Goal: Transaction & Acquisition: Purchase product/service

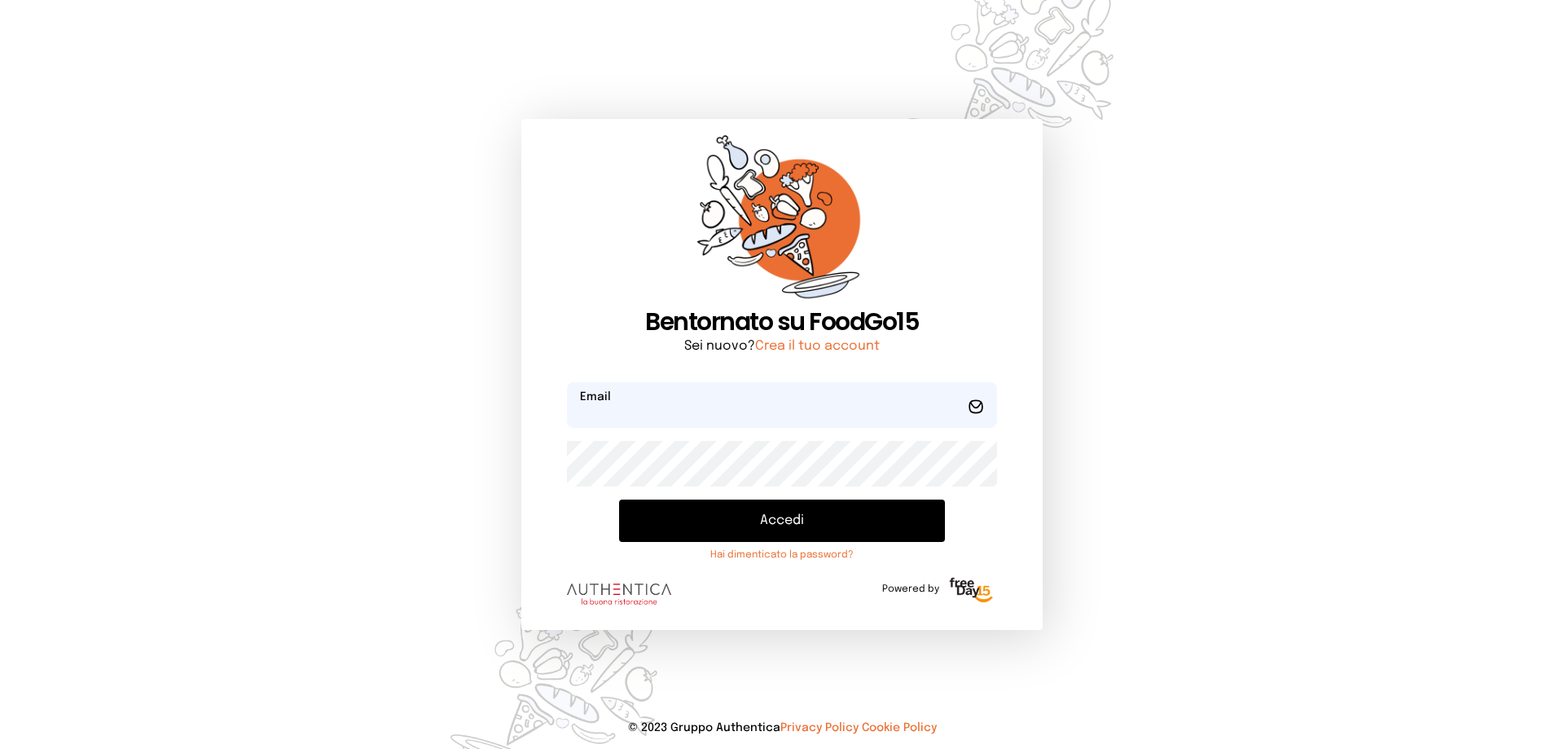
type input "**********"
click at [802, 538] on button "Accedi" at bounding box center [782, 520] width 326 height 42
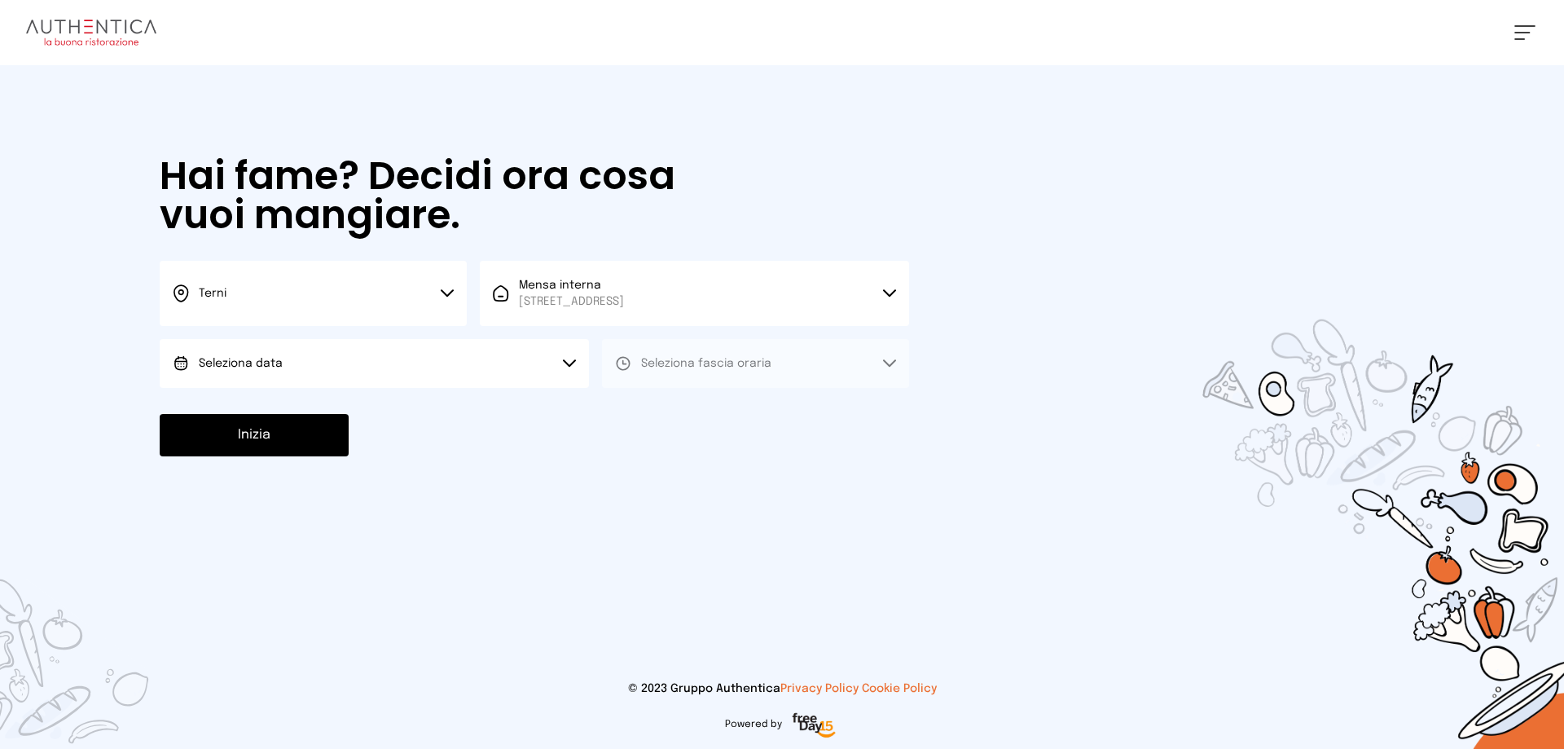
click at [237, 346] on button "Seleziona data" at bounding box center [374, 363] width 429 height 49
drag, startPoint x: 275, startPoint y: 408, endPoint x: 537, endPoint y: 335, distance: 272.4
click at [277, 411] on span "[DATE], [DATE]" at bounding box center [239, 409] width 80 height 16
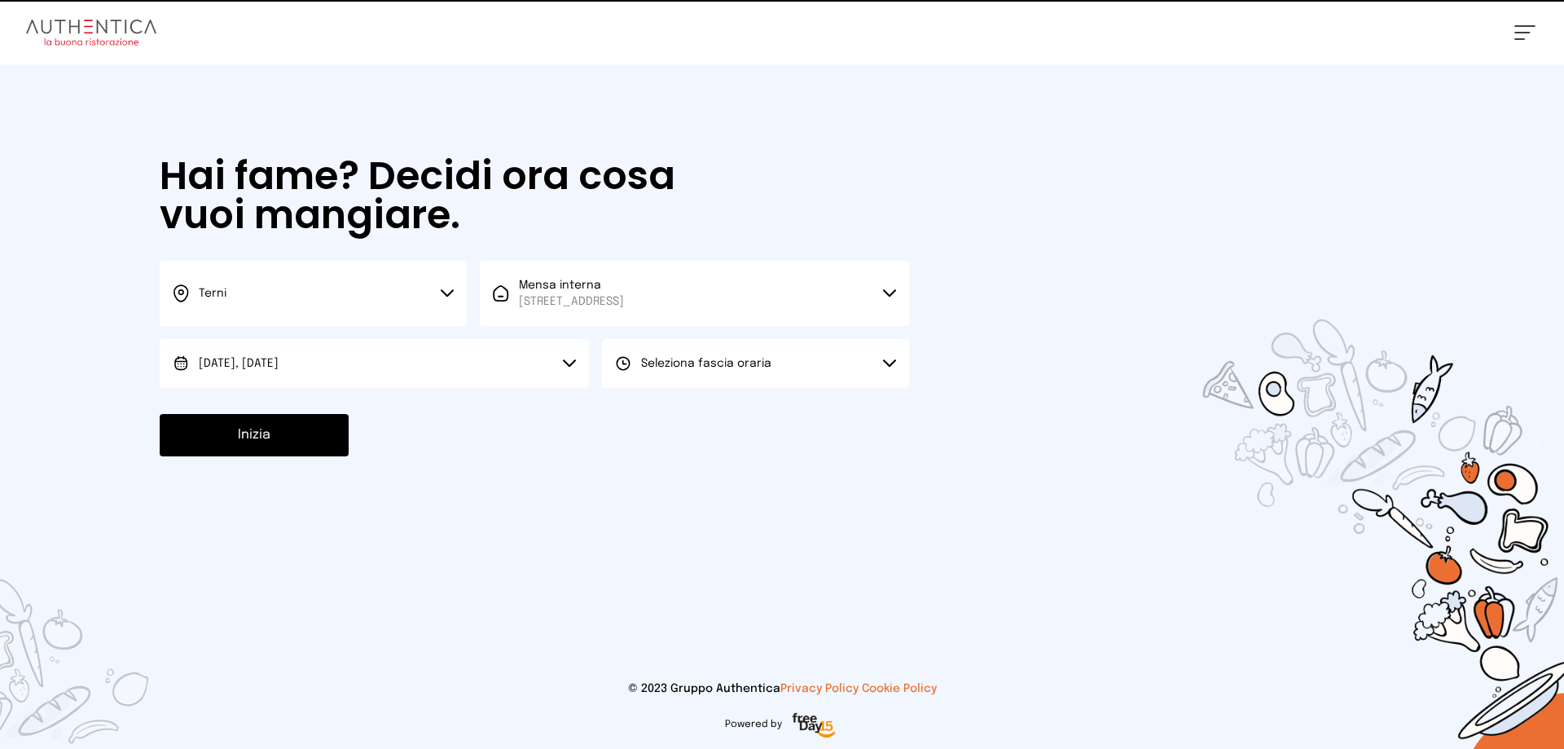
click at [639, 373] on button "Seleziona fascia oraria" at bounding box center [755, 363] width 307 height 49
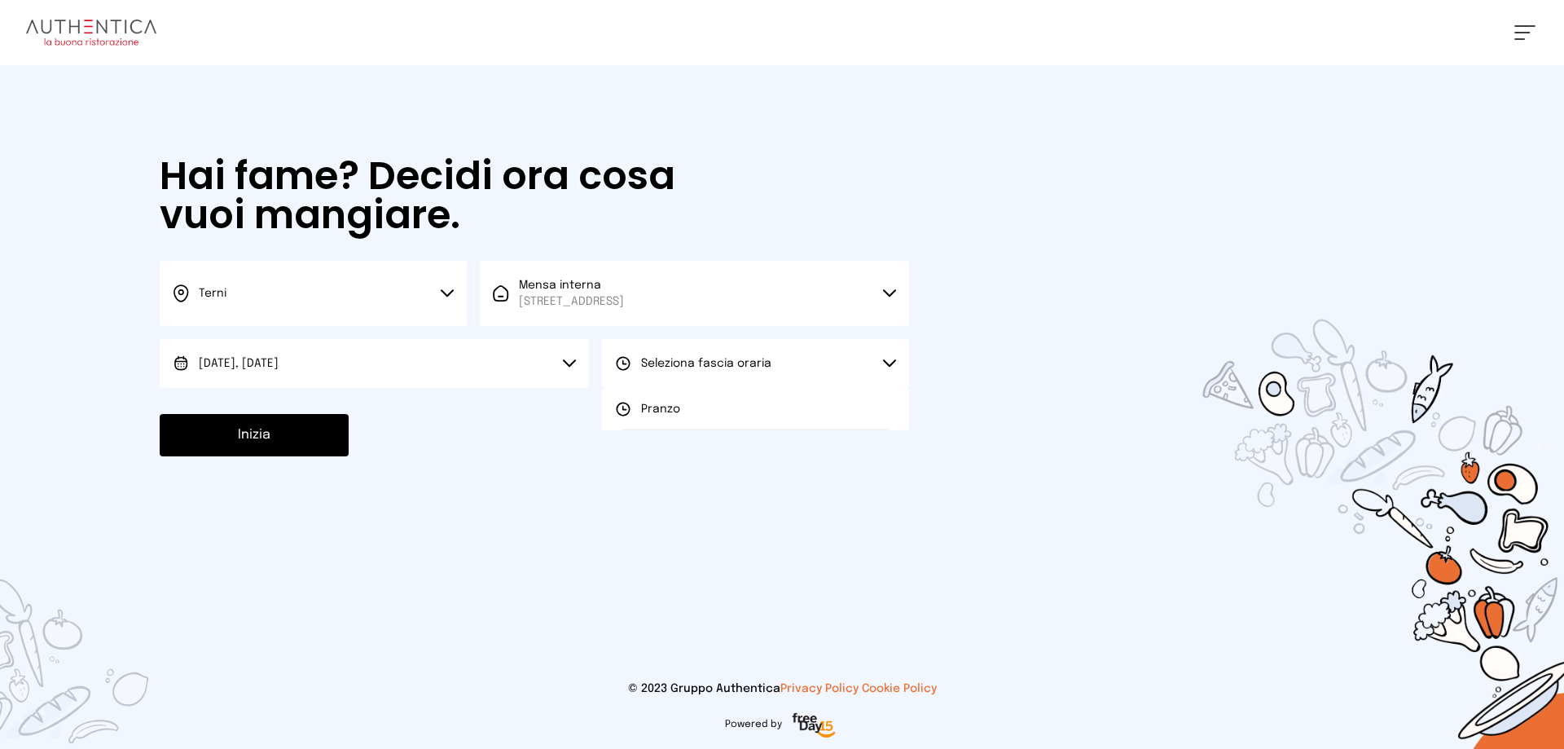
drag, startPoint x: 655, startPoint y: 415, endPoint x: 570, endPoint y: 422, distance: 85.0
click at [654, 413] on span "Pranzo" at bounding box center [660, 409] width 39 height 16
click at [285, 421] on button "Inizia" at bounding box center [254, 435] width 189 height 42
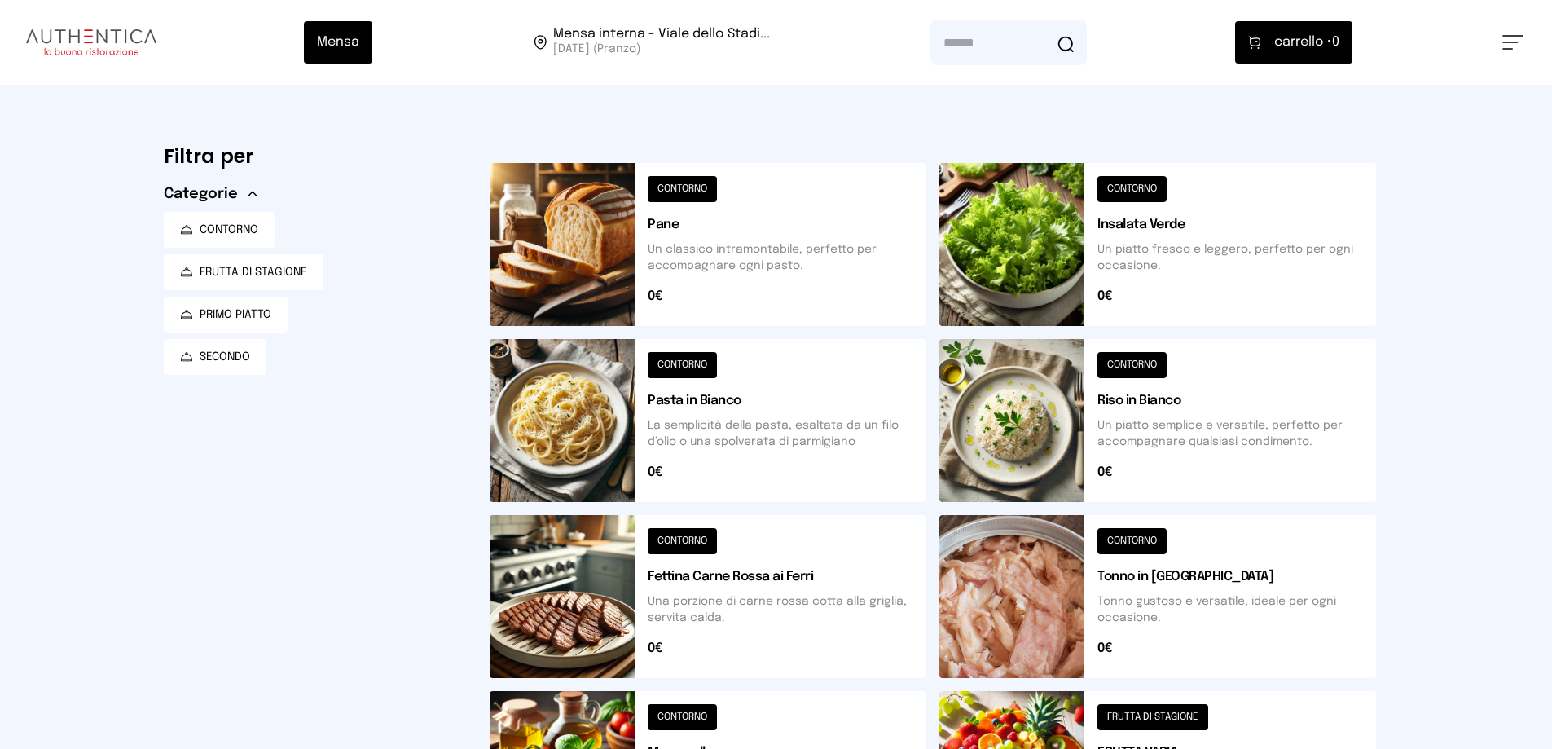
scroll to position [568, 0]
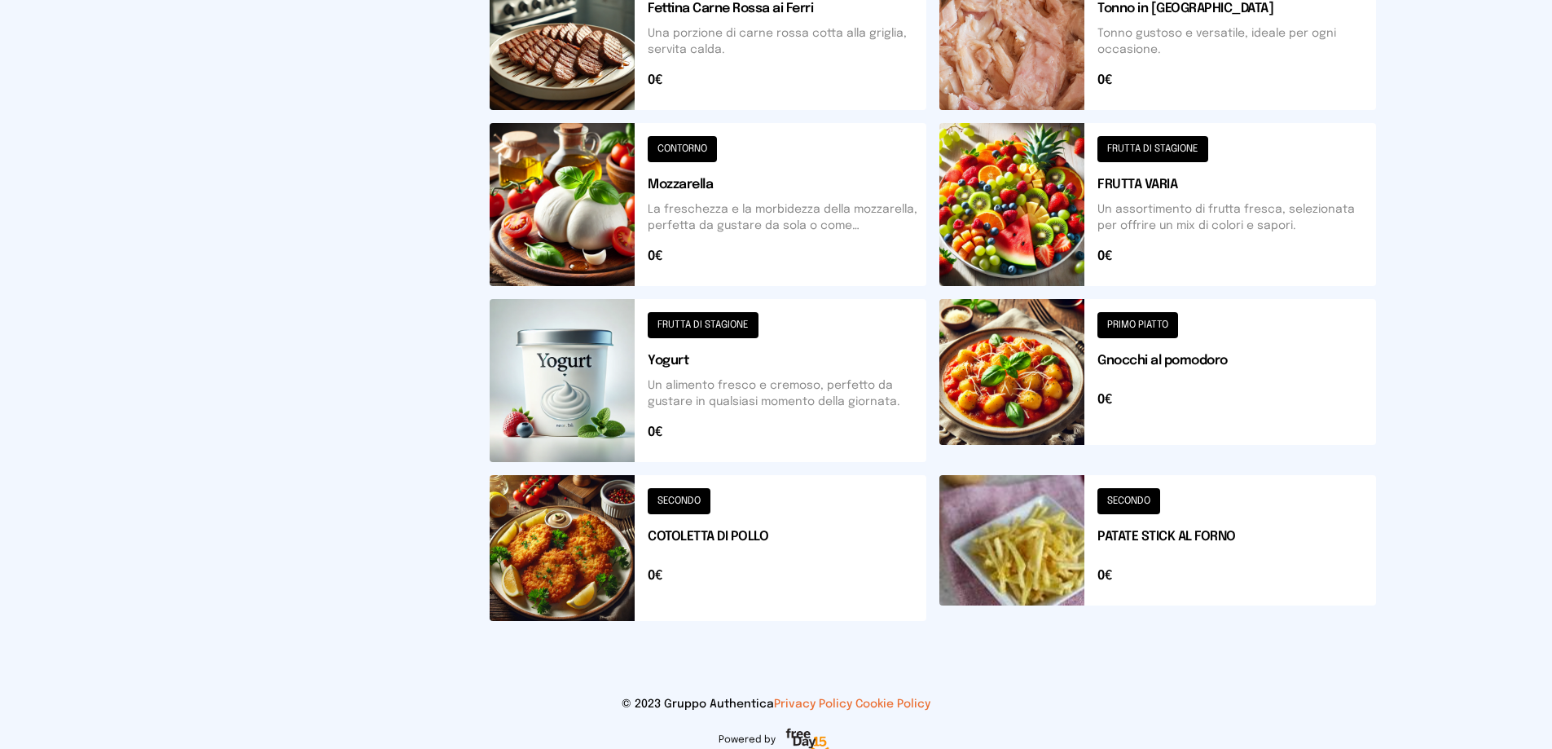
click at [1079, 198] on button at bounding box center [1157, 204] width 437 height 163
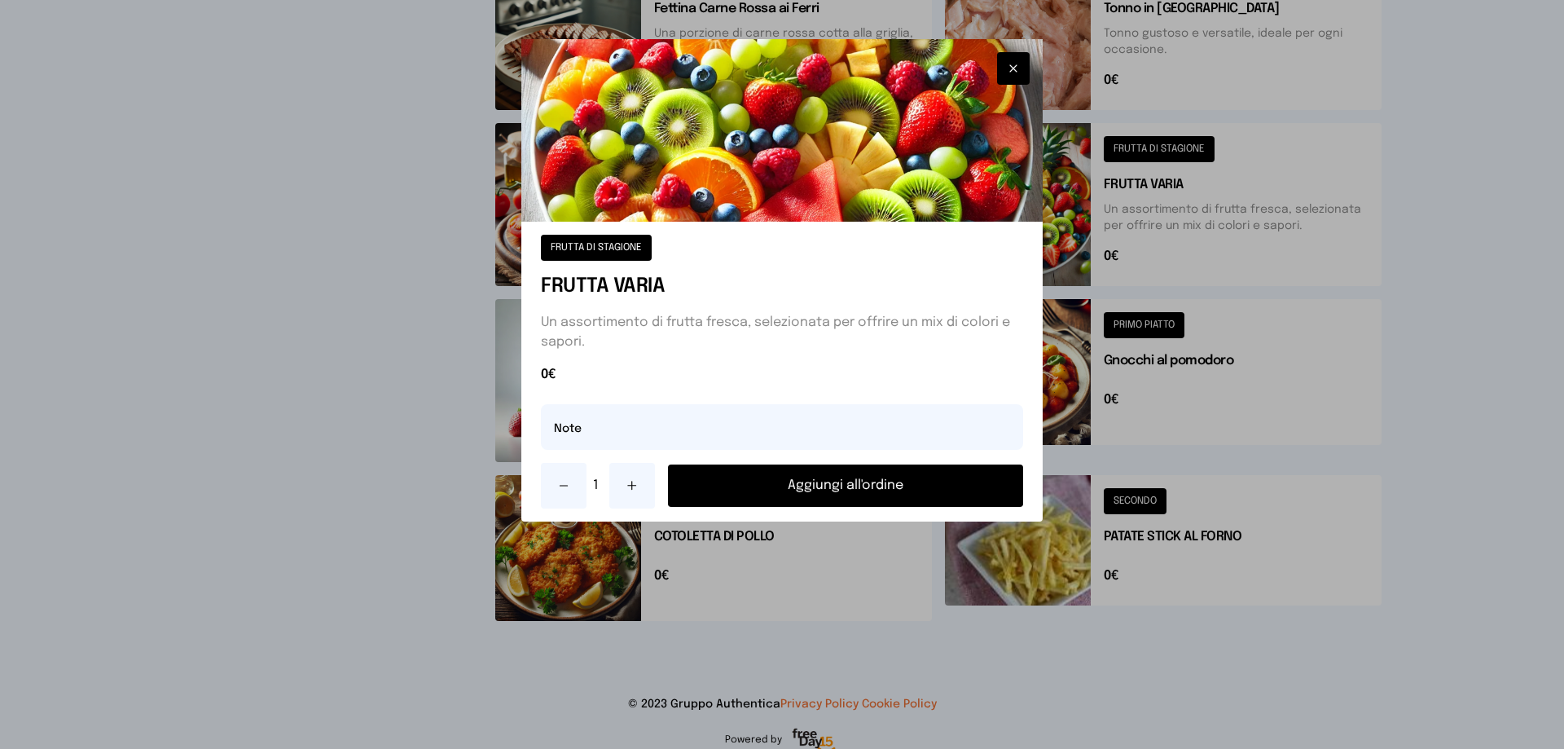
click at [843, 483] on button "Aggiungi all'ordine" at bounding box center [845, 485] width 355 height 42
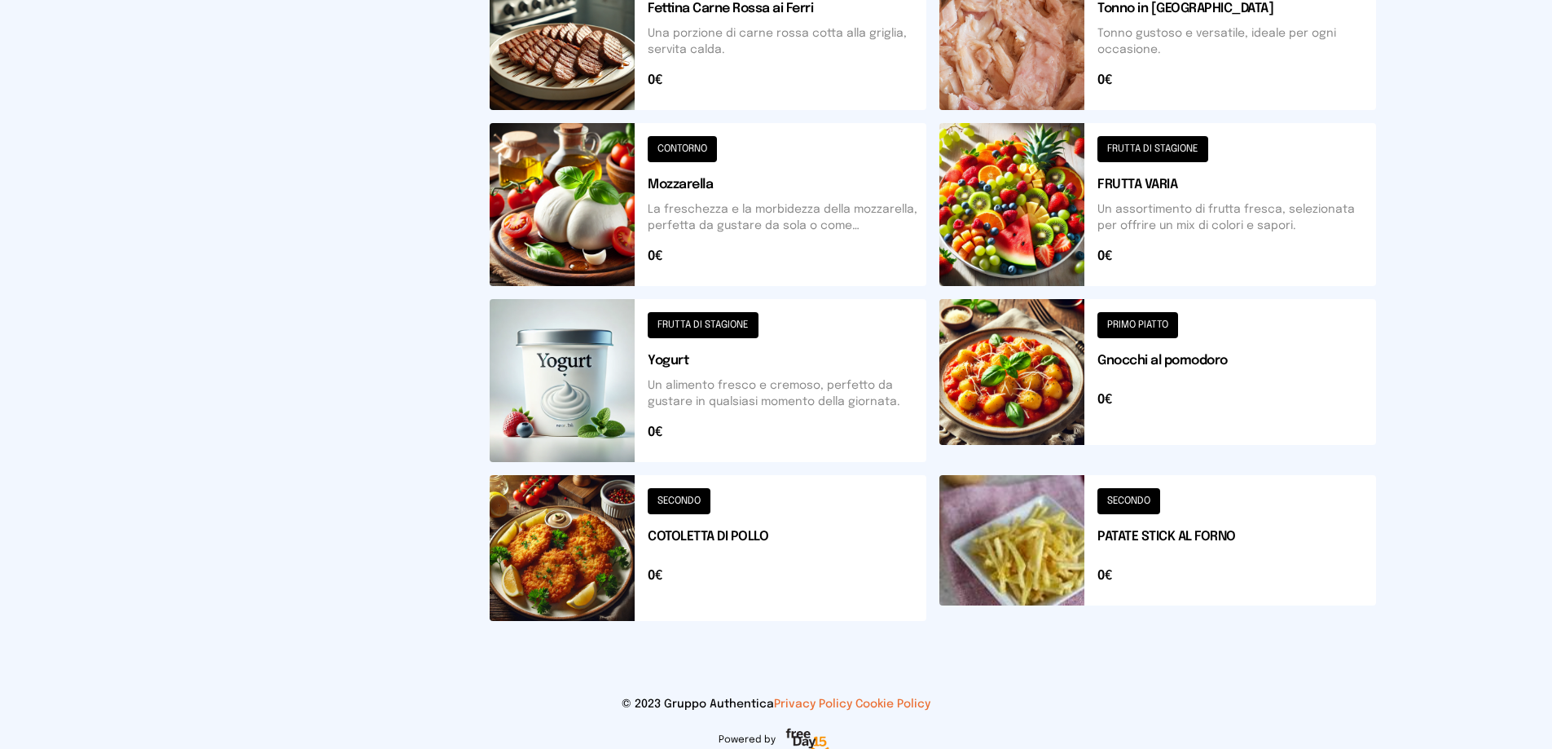
click at [696, 383] on button at bounding box center [708, 380] width 437 height 163
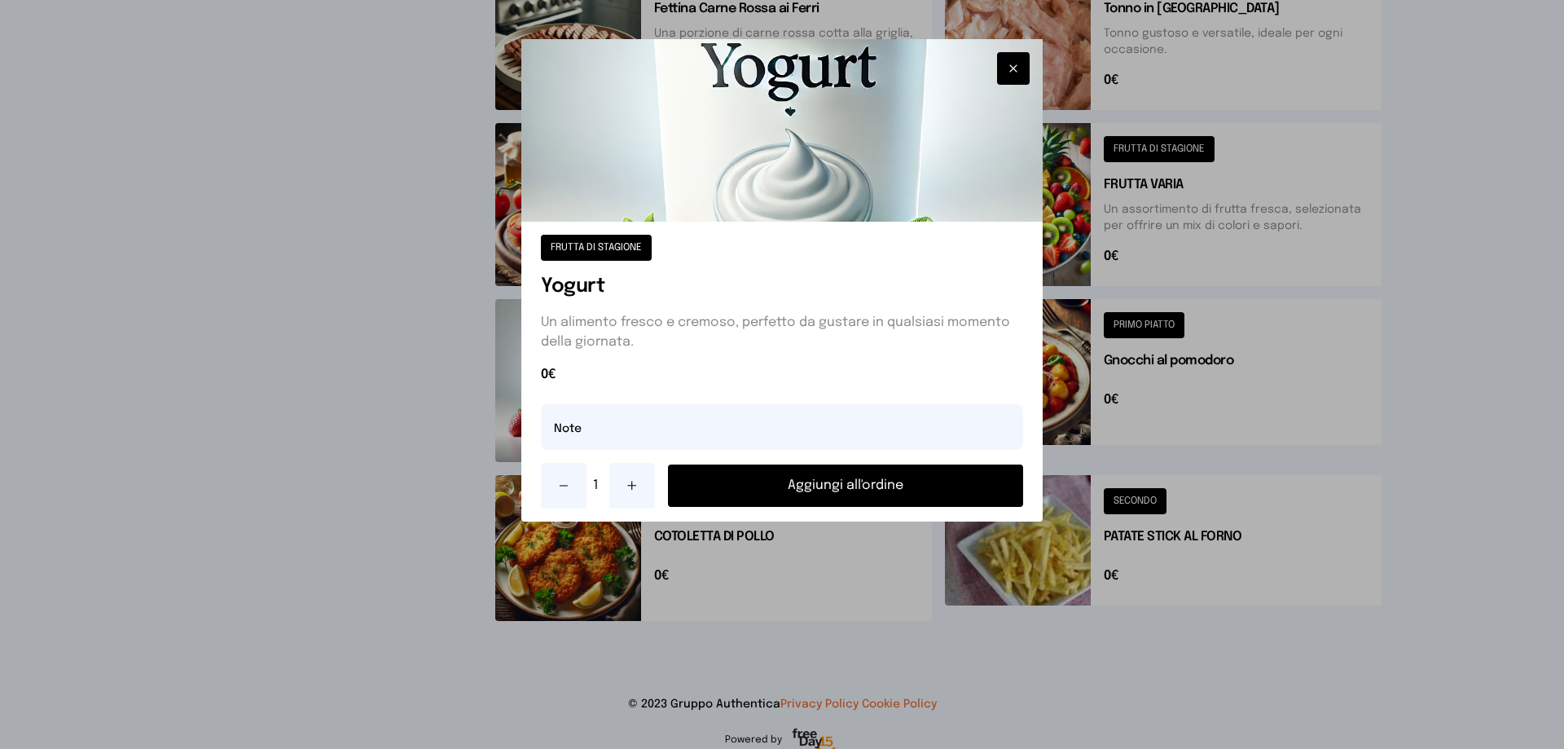
click at [870, 484] on button "Aggiungi all'ordine" at bounding box center [845, 485] width 355 height 42
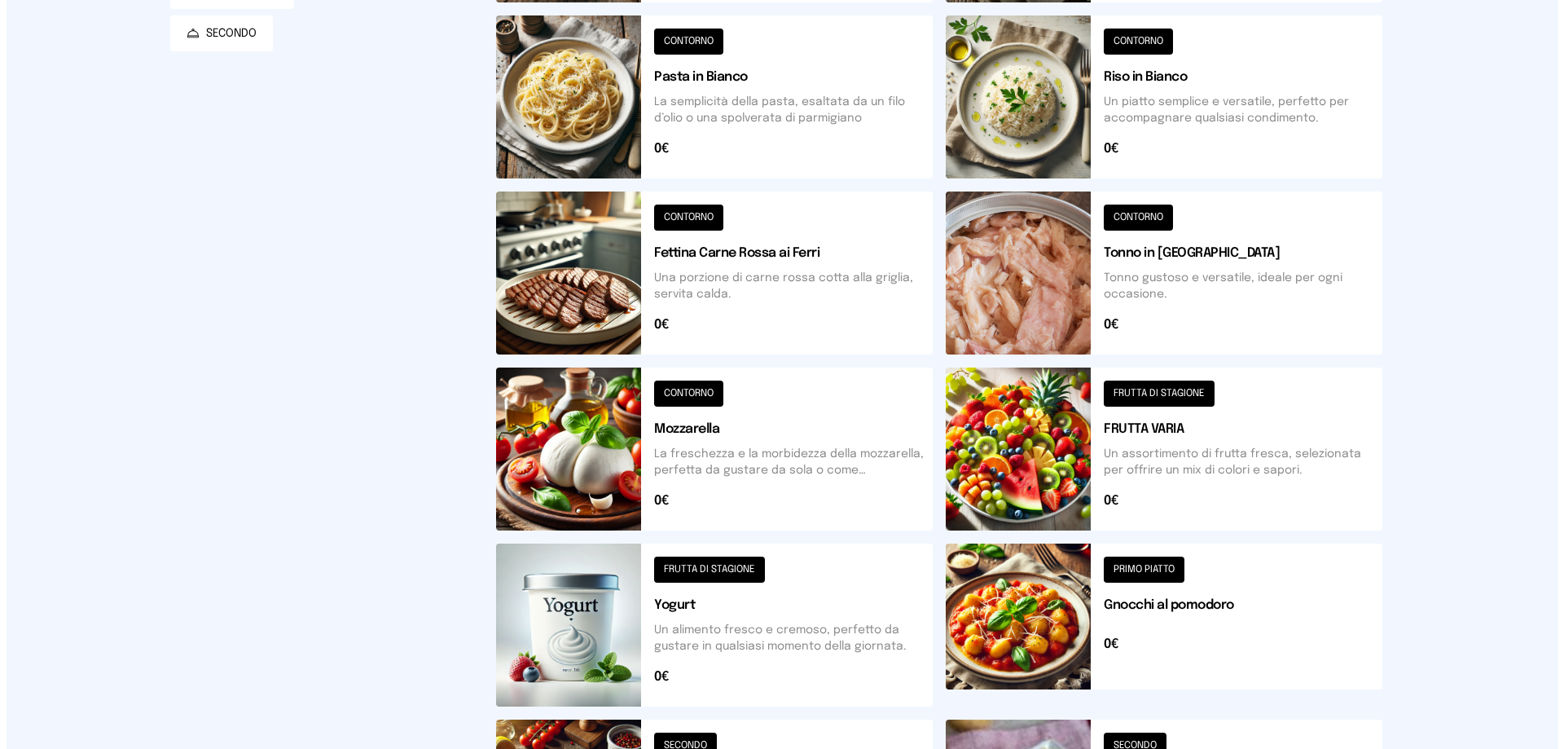
scroll to position [0, 0]
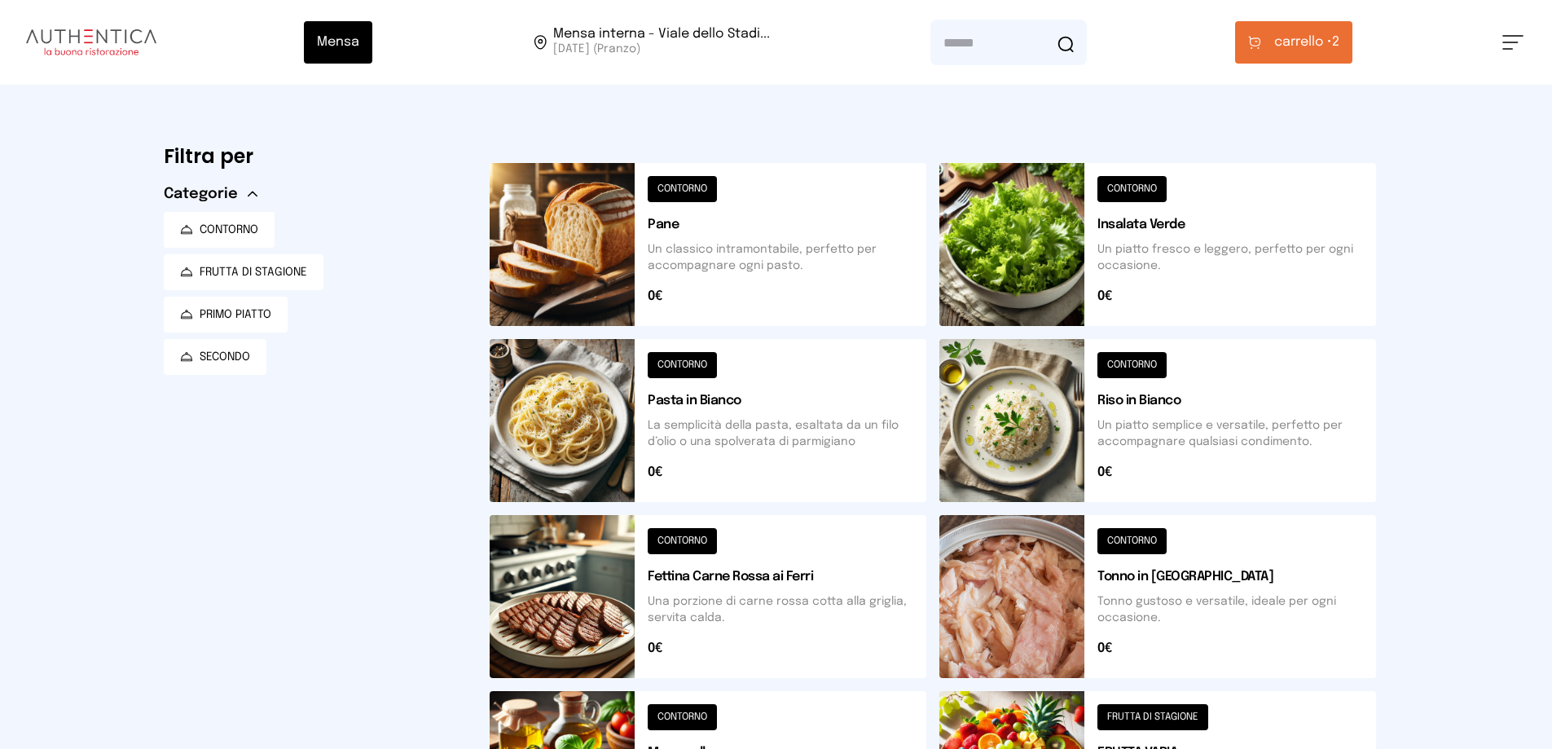
click at [1062, 426] on button at bounding box center [1157, 420] width 437 height 163
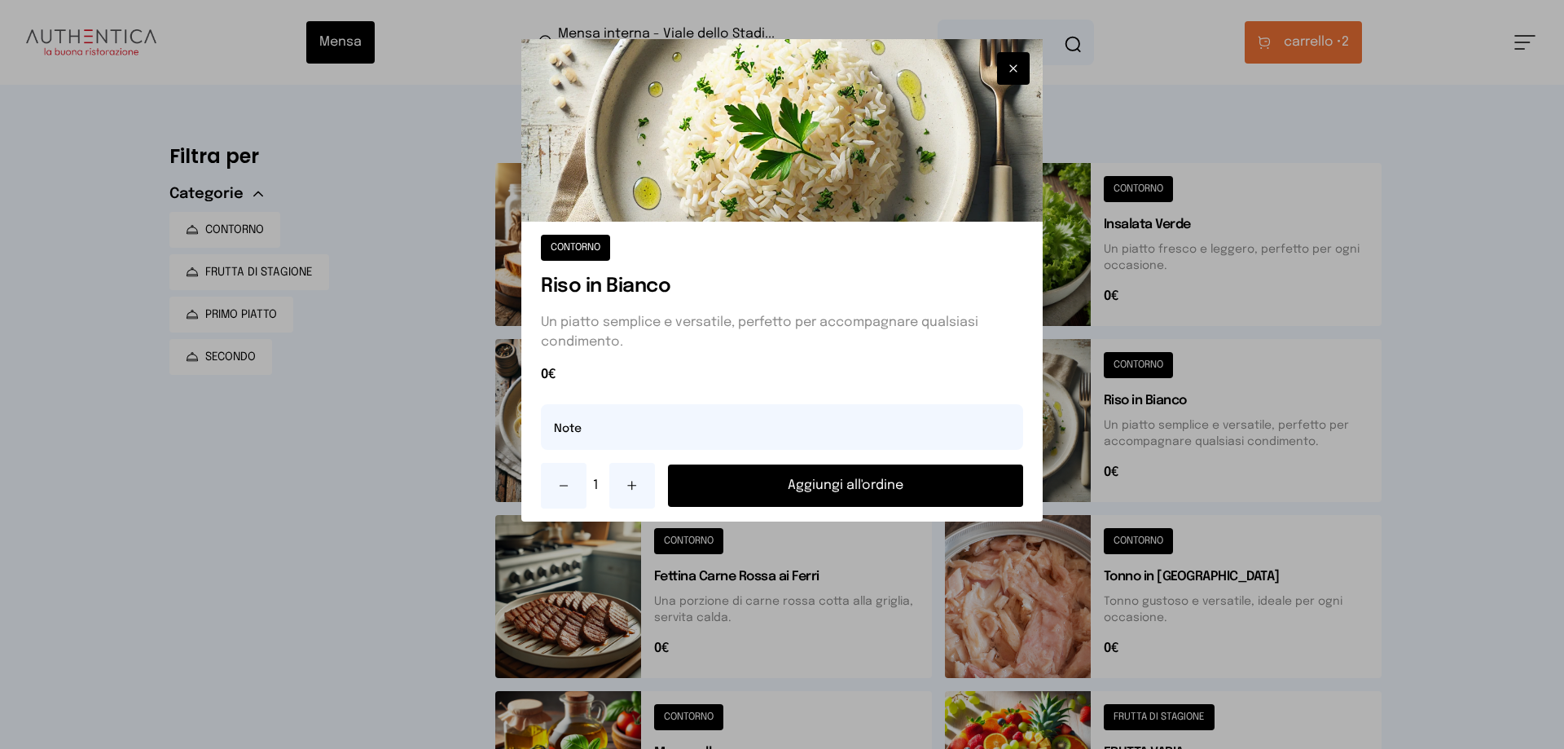
click at [972, 483] on button "Aggiungi all'ordine" at bounding box center [845, 485] width 355 height 42
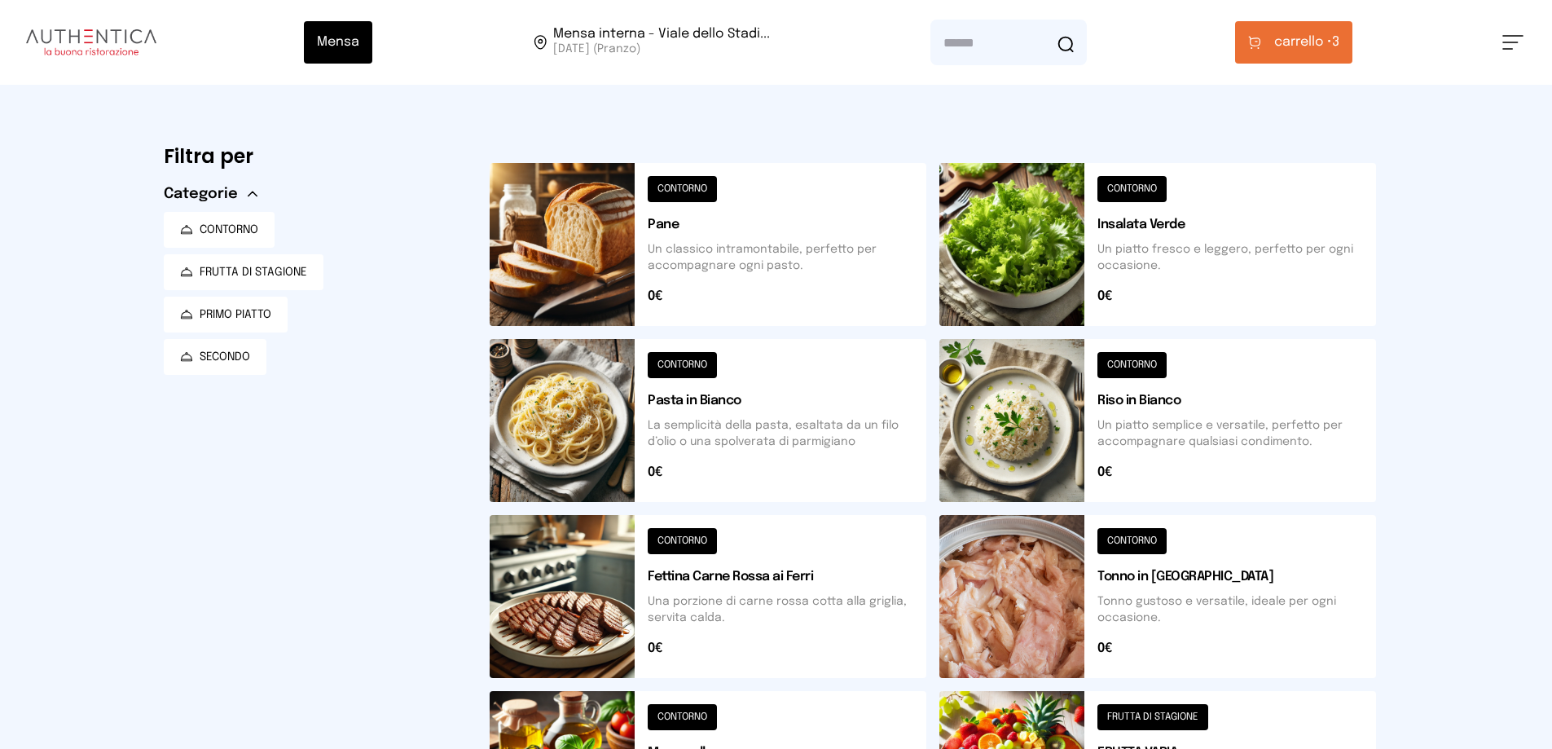
click at [1040, 582] on button at bounding box center [1157, 596] width 437 height 163
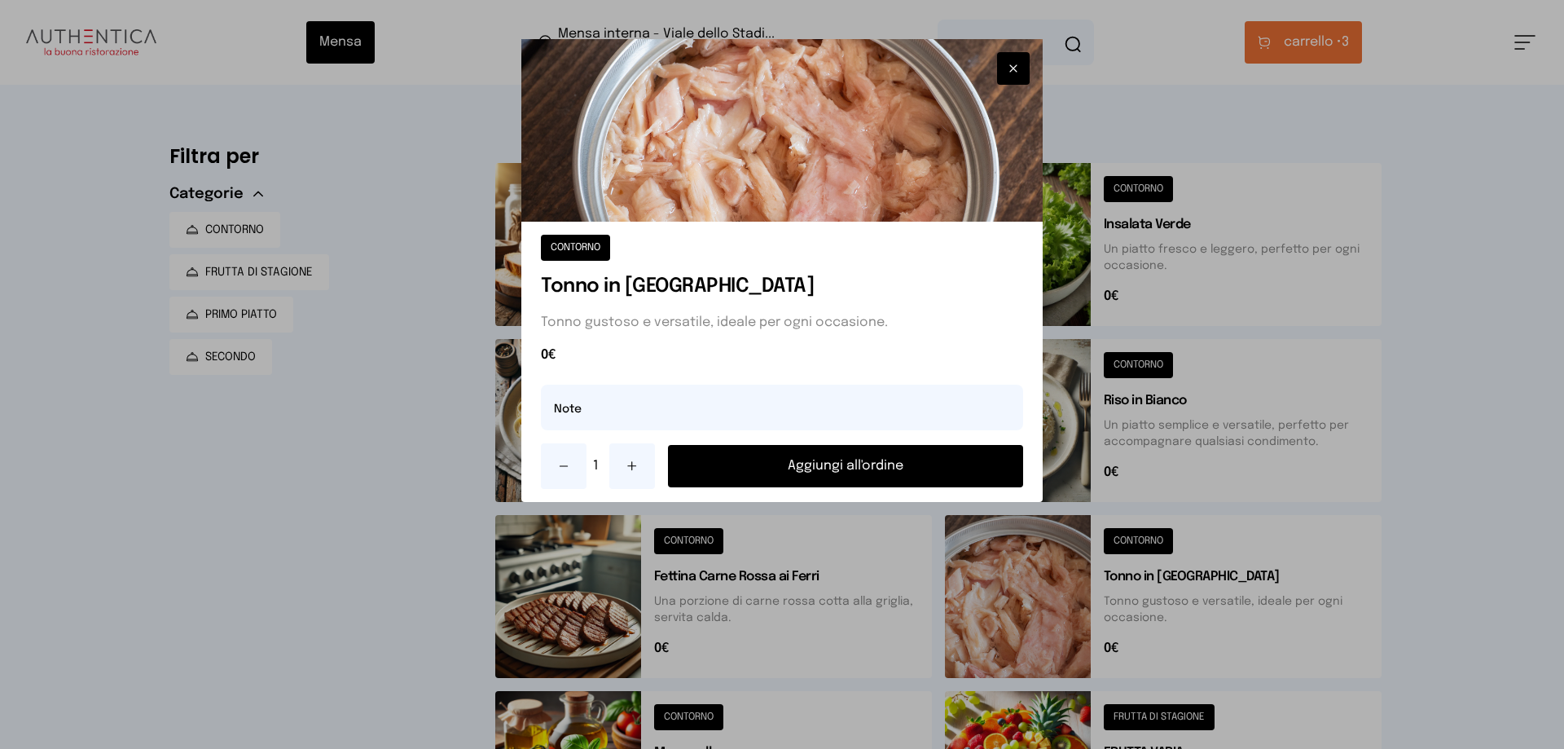
click at [964, 464] on button "Aggiungi all'ordine" at bounding box center [845, 466] width 355 height 42
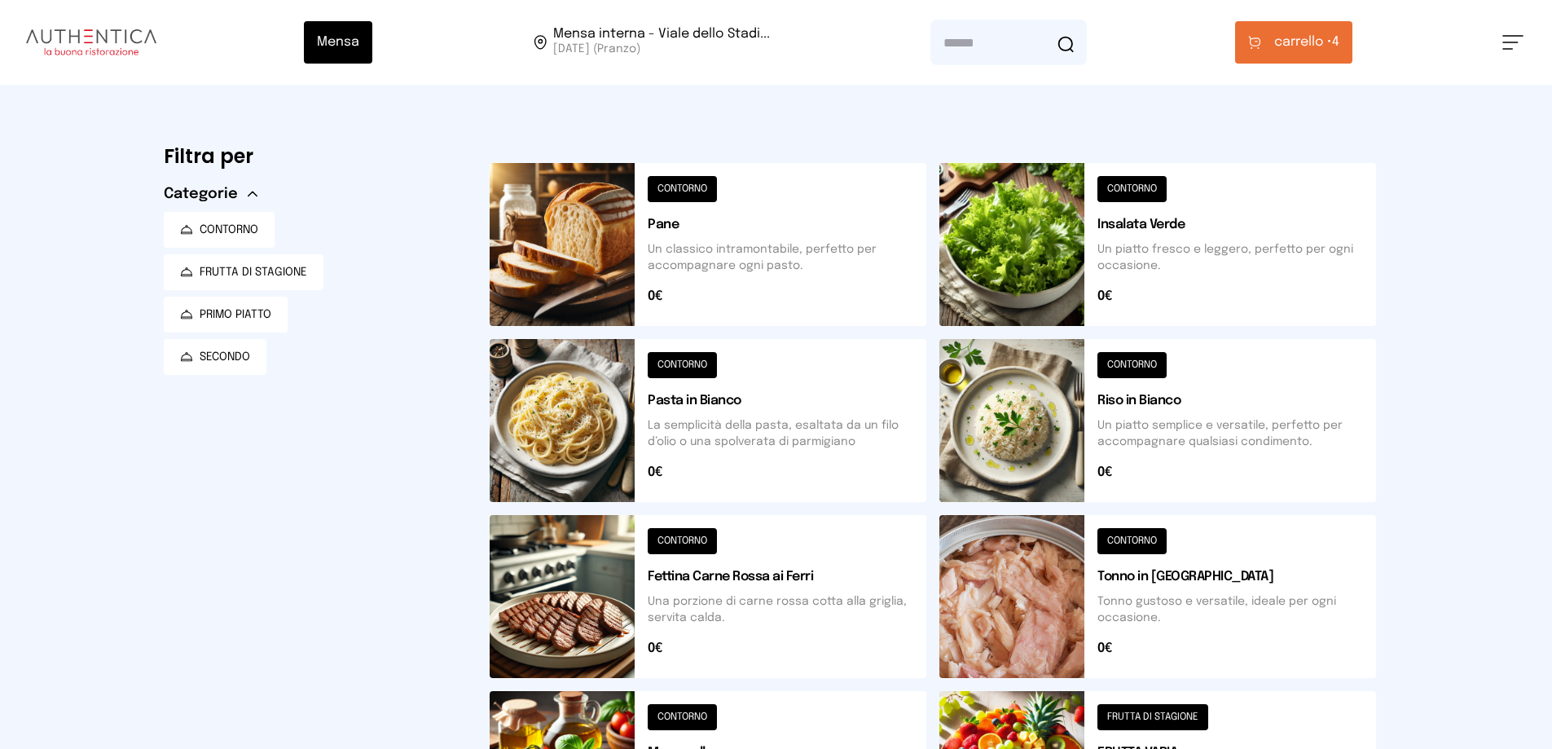
click at [1302, 28] on button "carrello • 4" at bounding box center [1293, 42] width 117 height 42
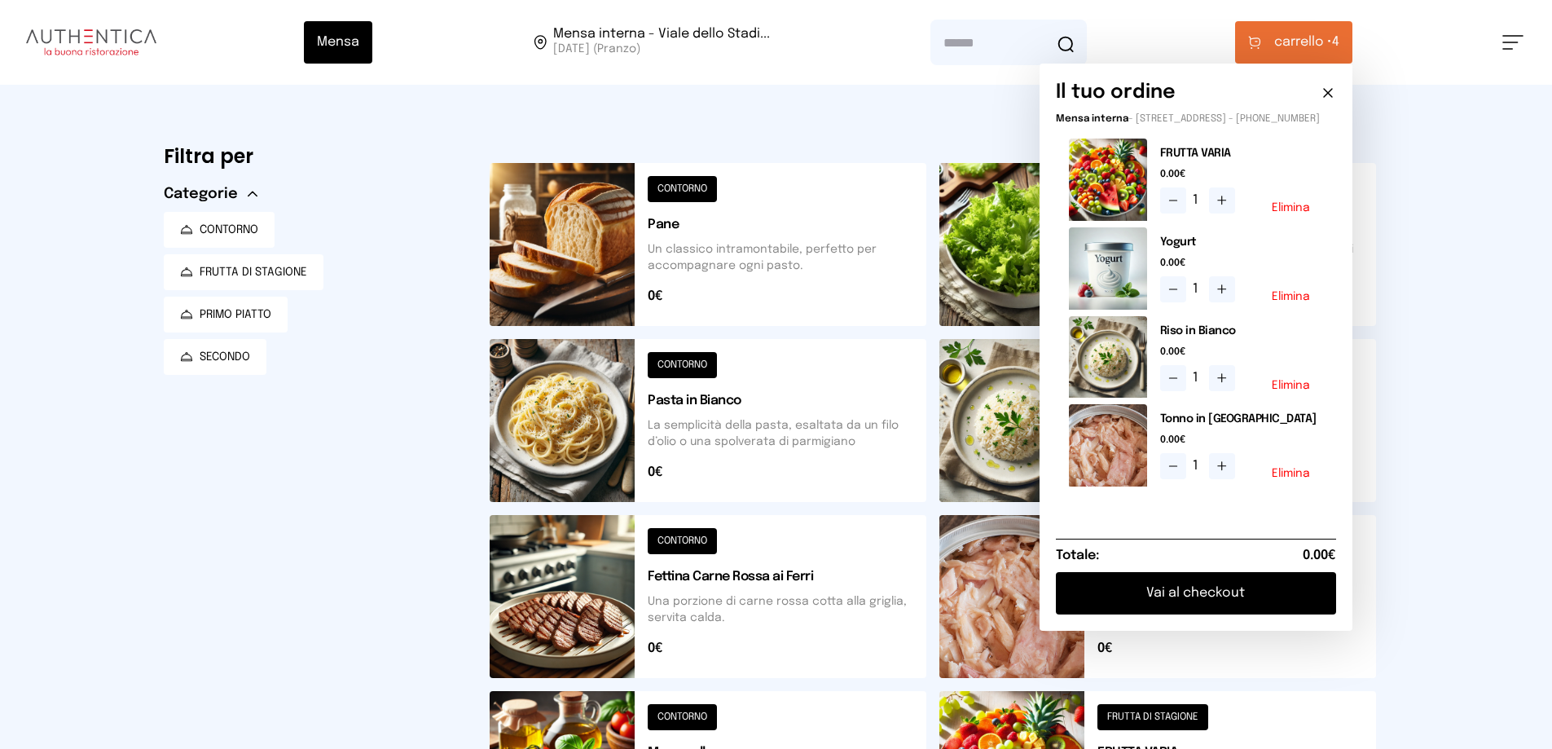
click at [1207, 609] on button "Vai al checkout" at bounding box center [1196, 593] width 280 height 42
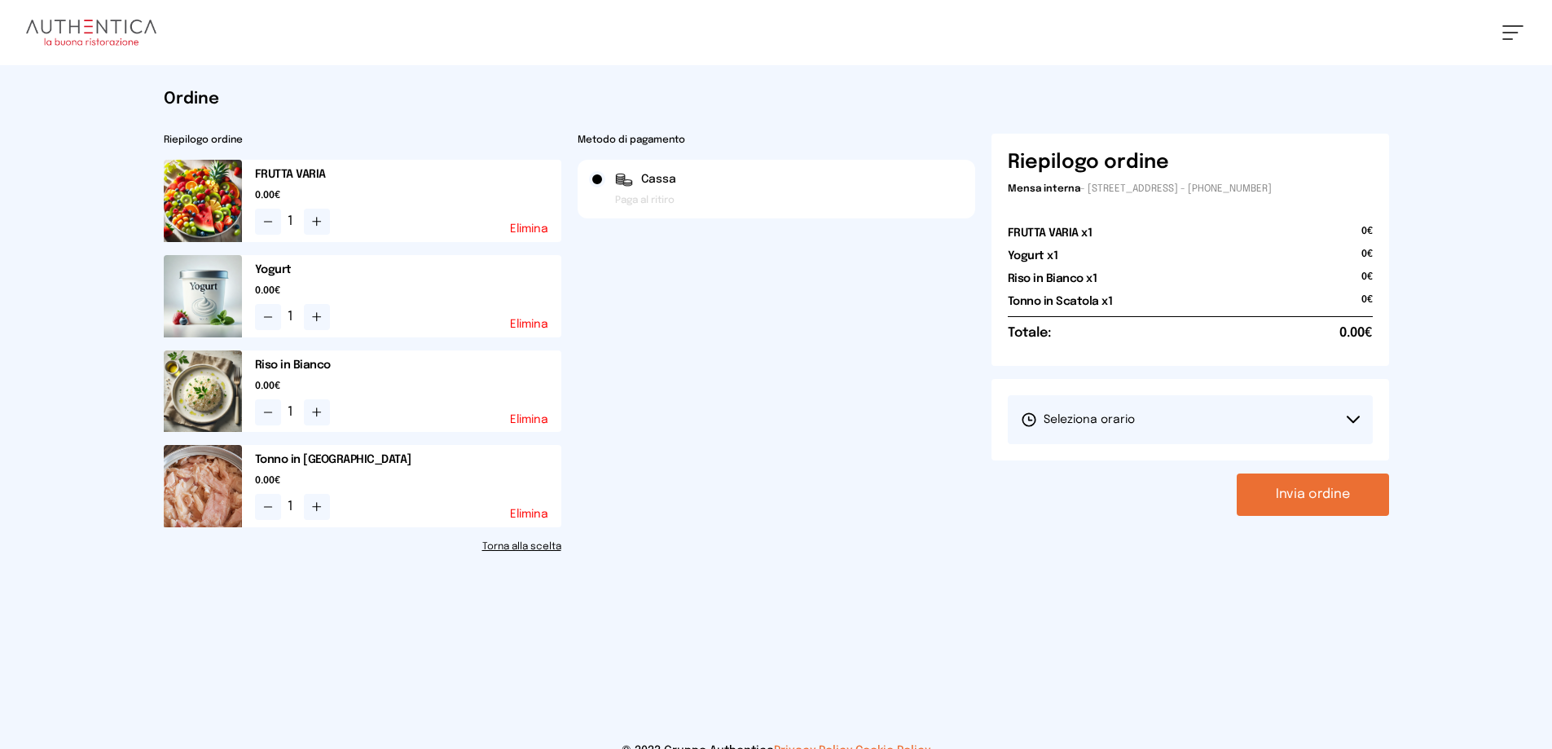
click at [1091, 419] on span "Seleziona orario" at bounding box center [1078, 419] width 114 height 16
drag, startPoint x: 1071, startPoint y: 460, endPoint x: 1213, endPoint y: 489, distance: 144.6
click at [1072, 461] on span "1° Turno (13:00 - 15:00)" at bounding box center [1082, 465] width 123 height 16
click at [1330, 499] on button "Invia ordine" at bounding box center [1313, 494] width 152 height 42
